Goal: Task Accomplishment & Management: Manage account settings

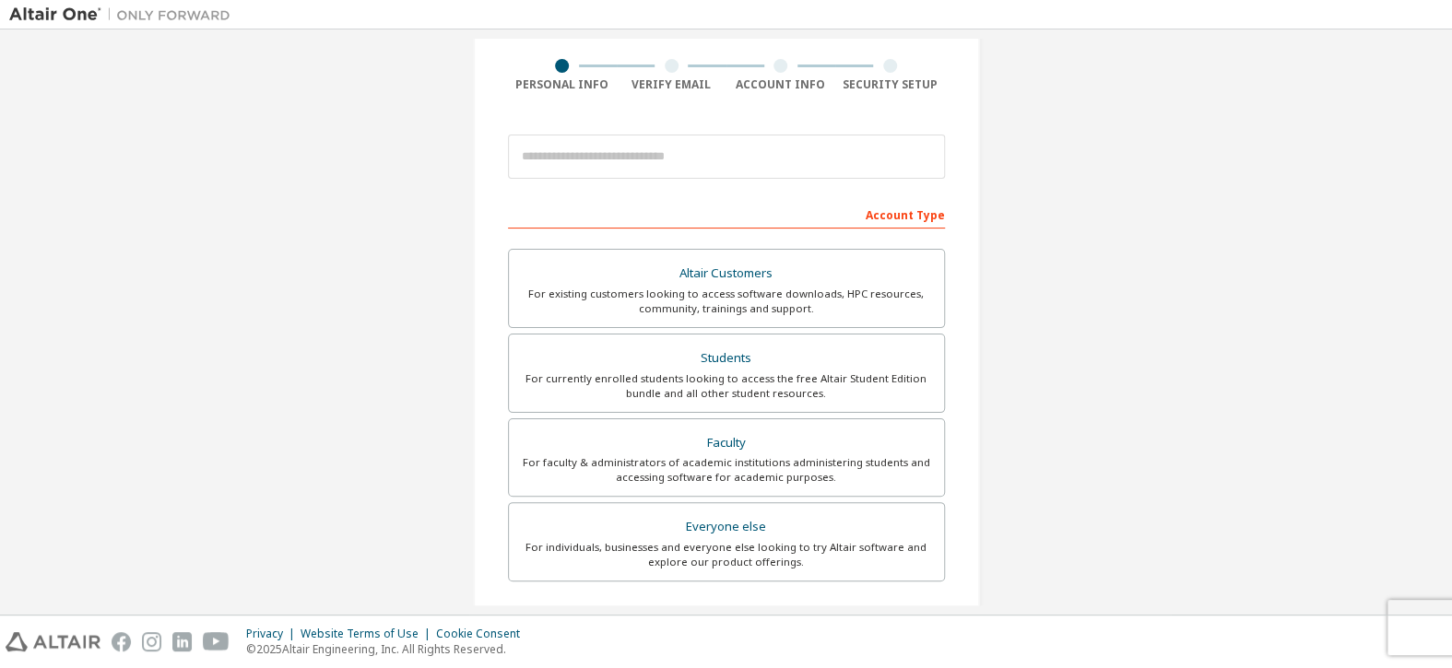
scroll to position [129, 0]
click at [666, 313] on div "For existing customers looking to access software downloads, HPC resources, com…" at bounding box center [726, 305] width 413 height 30
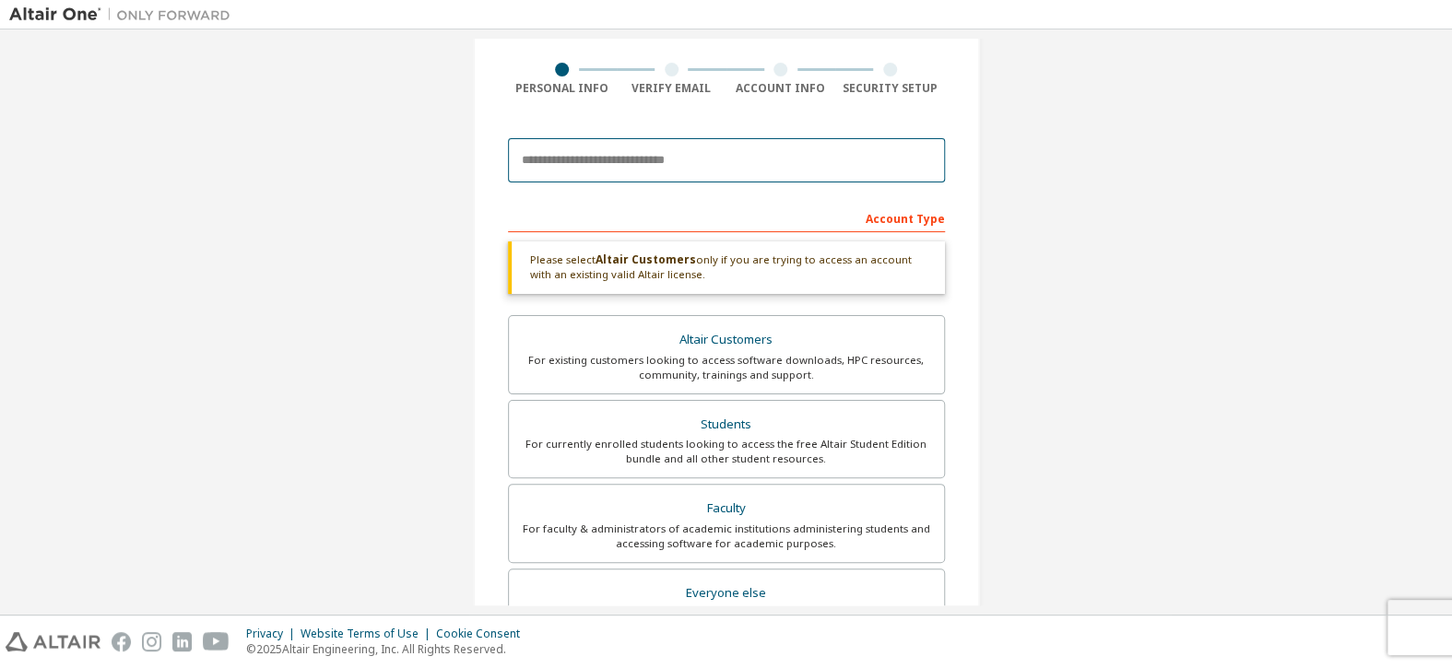
click at [627, 158] on input "email" at bounding box center [726, 160] width 437 height 44
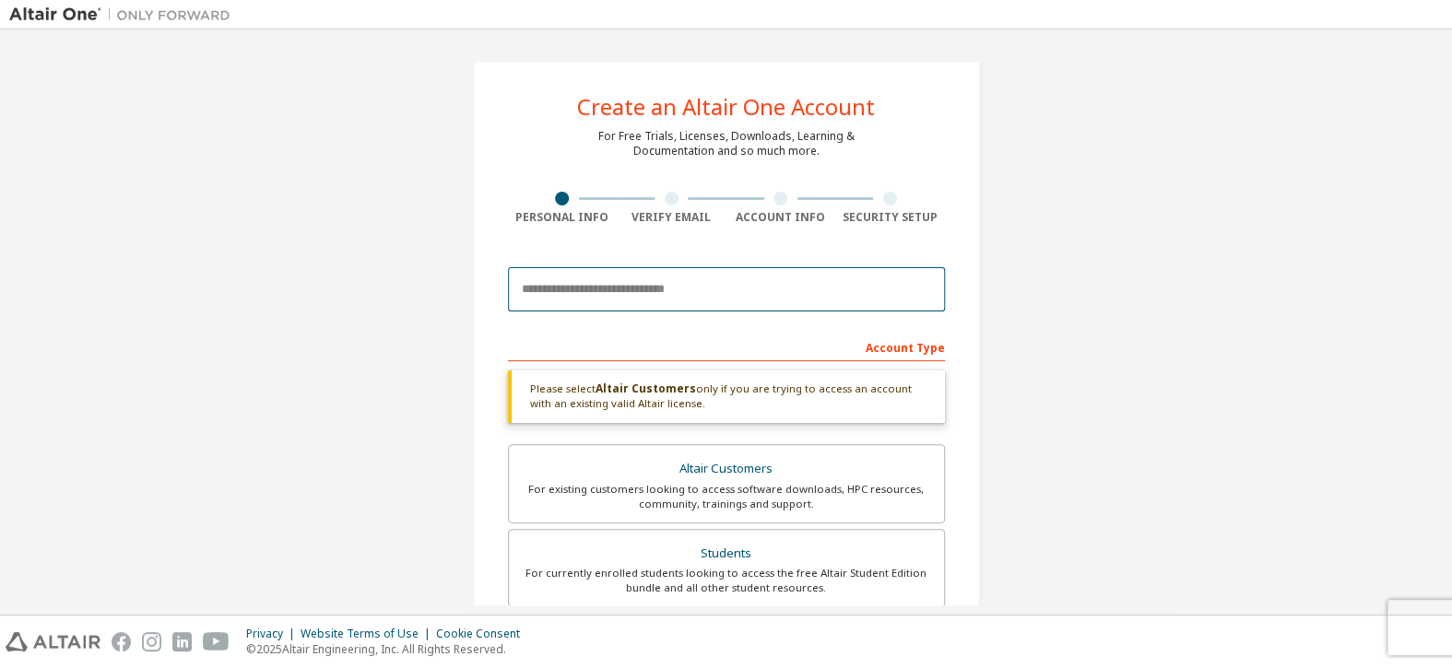
scroll to position [0, 0]
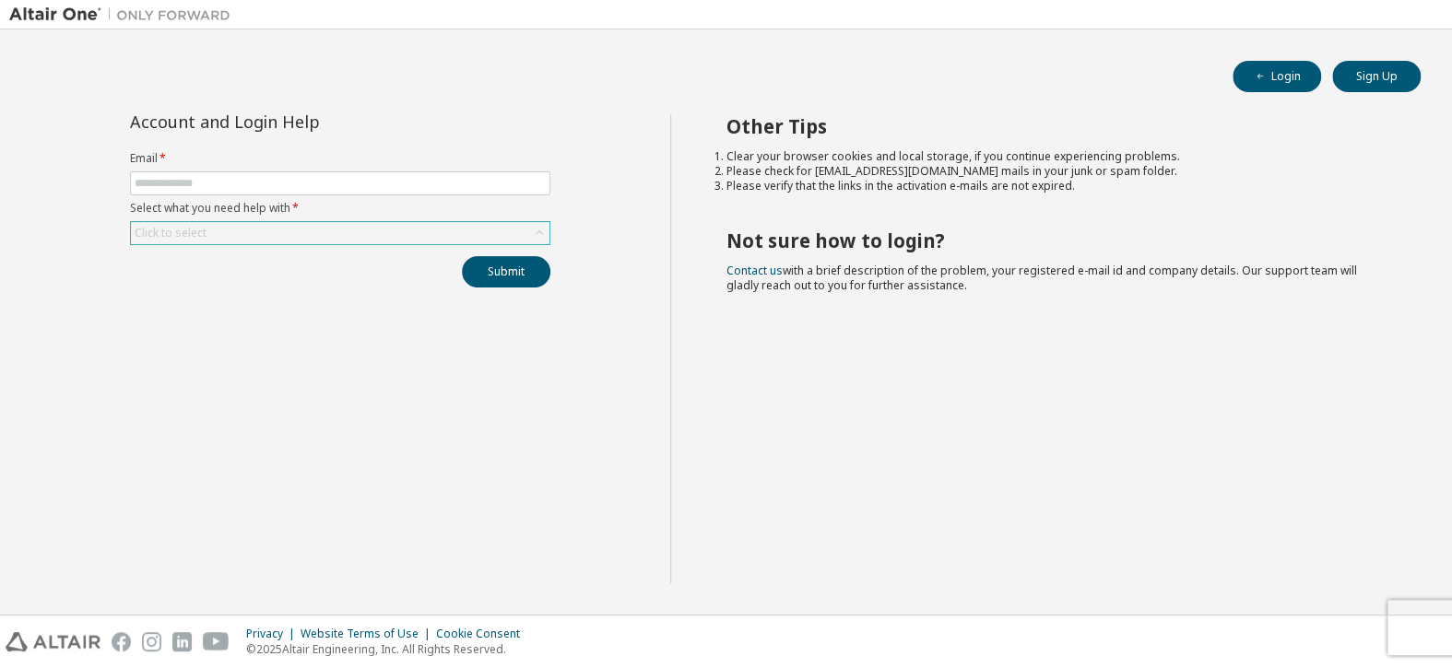
click at [342, 240] on div "Click to select" at bounding box center [340, 233] width 419 height 22
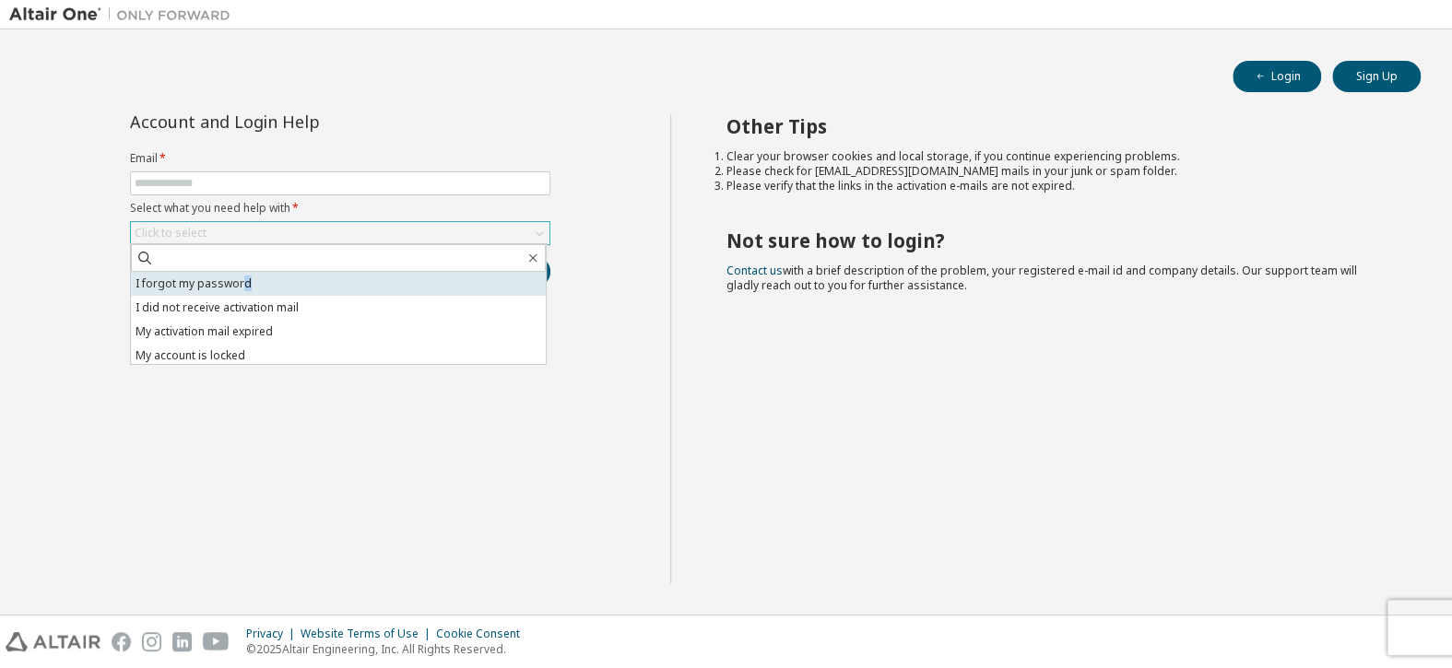
click at [242, 274] on li "I forgot my password" at bounding box center [338, 284] width 415 height 24
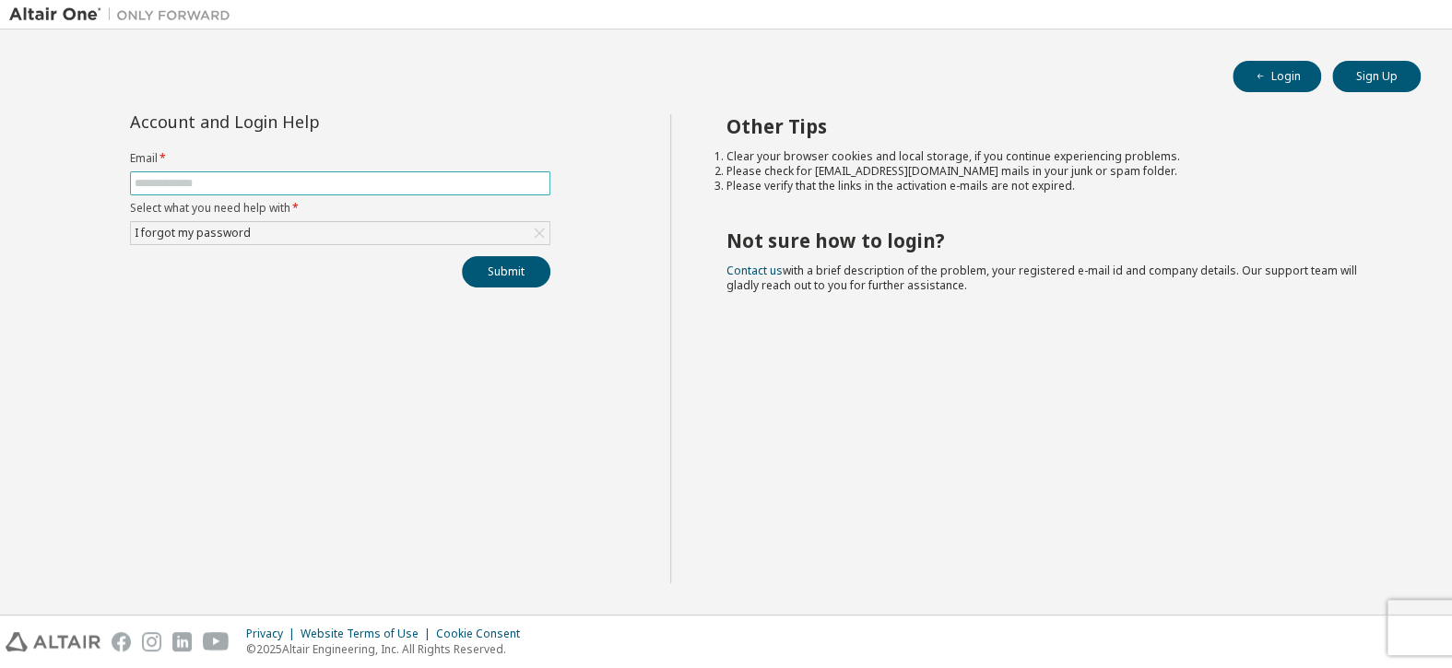
click at [212, 178] on input "text" at bounding box center [340, 183] width 411 height 15
type input "**********"
click at [503, 273] on button "Submit" at bounding box center [506, 271] width 89 height 31
